Goal: Find specific page/section: Find specific page/section

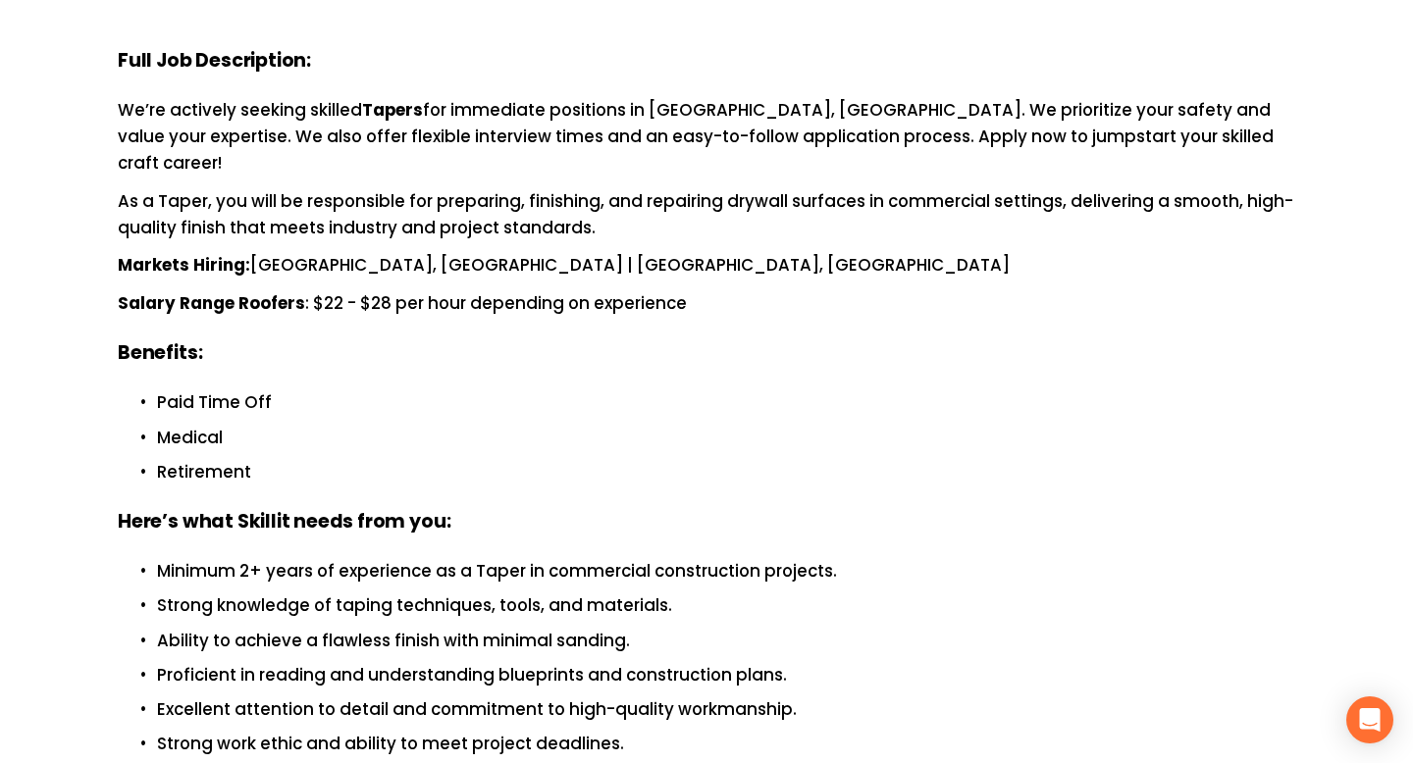
scroll to position [301, 0]
